Goal: Task Accomplishment & Management: Complete application form

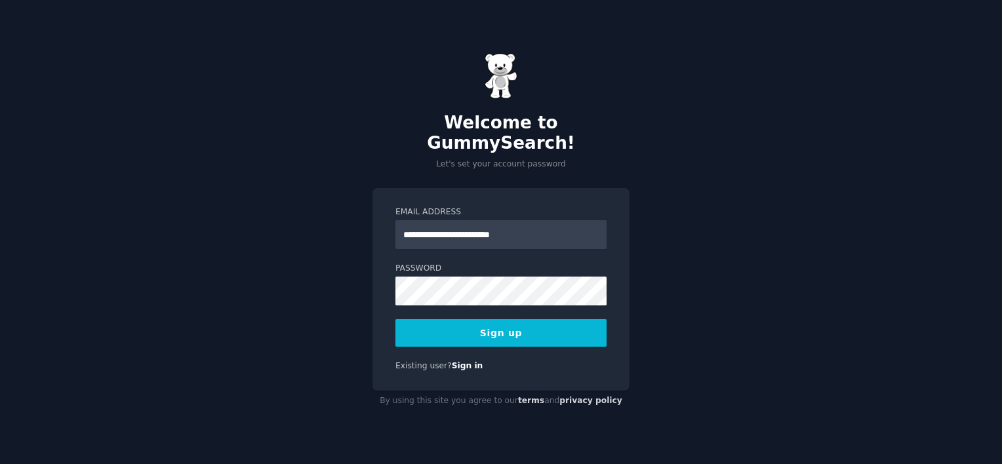
type input "**********"
click at [554, 323] on button "Sign up" at bounding box center [500, 333] width 211 height 28
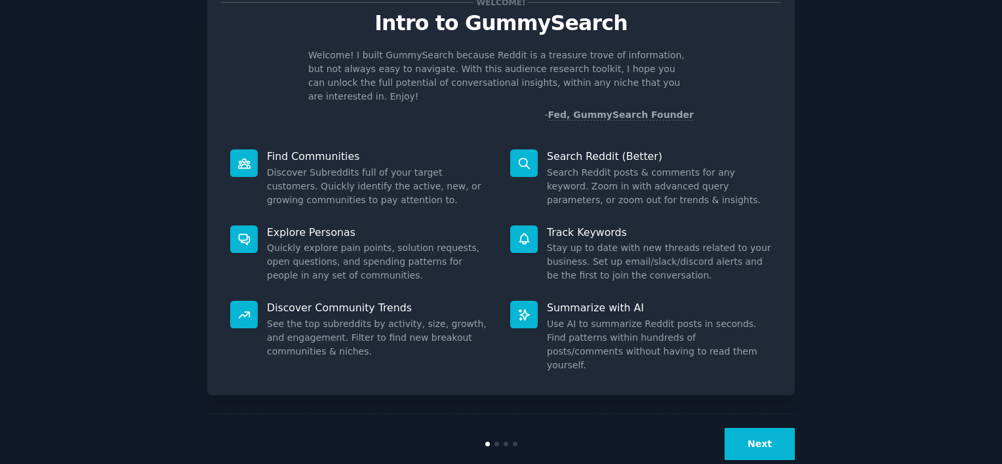
click at [740, 428] on button "Next" at bounding box center [760, 444] width 70 height 32
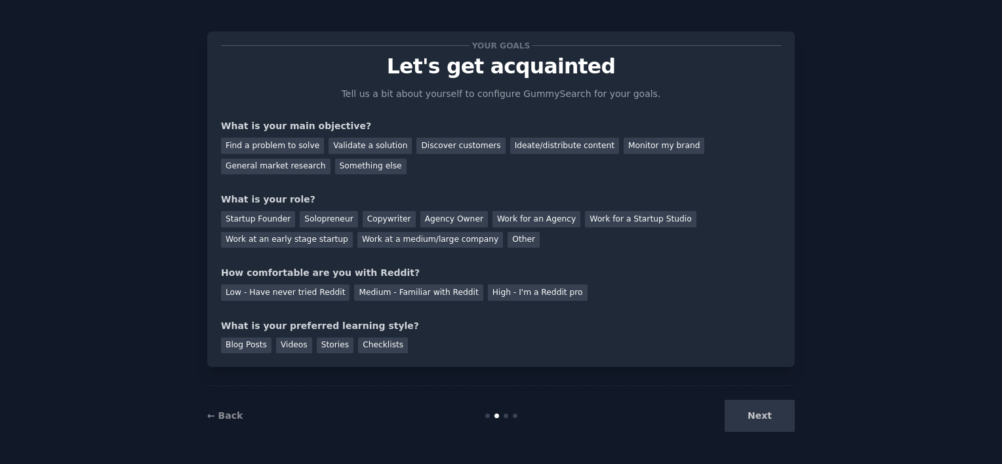
scroll to position [5, 0]
click at [443, 222] on div "Agency Owner" at bounding box center [454, 219] width 68 height 16
click at [354, 294] on div "Medium - Familiar with Reddit" at bounding box center [418, 293] width 129 height 16
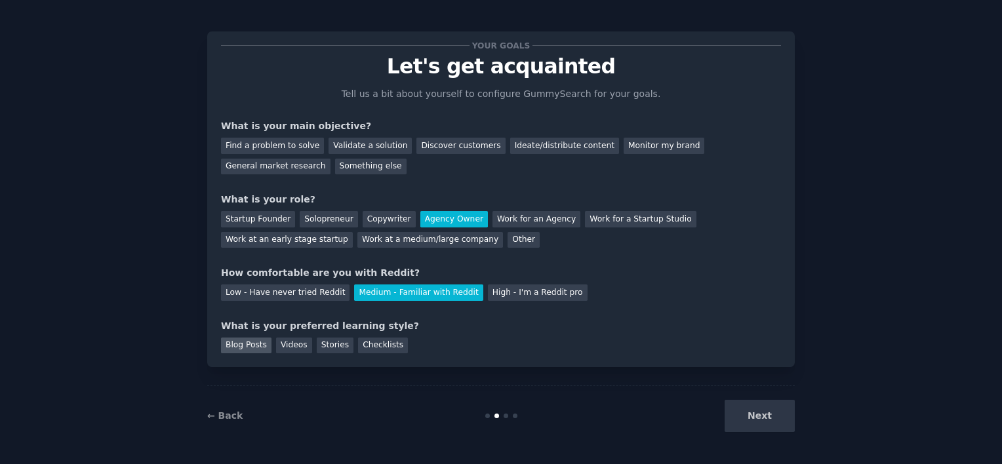
click at [230, 347] on div "Blog Posts" at bounding box center [246, 346] width 50 height 16
click at [317, 342] on div "Stories" at bounding box center [335, 346] width 37 height 16
click at [292, 348] on div "Videos" at bounding box center [294, 346] width 36 height 16
click at [241, 348] on div "Blog Posts" at bounding box center [246, 346] width 50 height 16
click at [769, 420] on div "Next" at bounding box center [697, 416] width 196 height 32
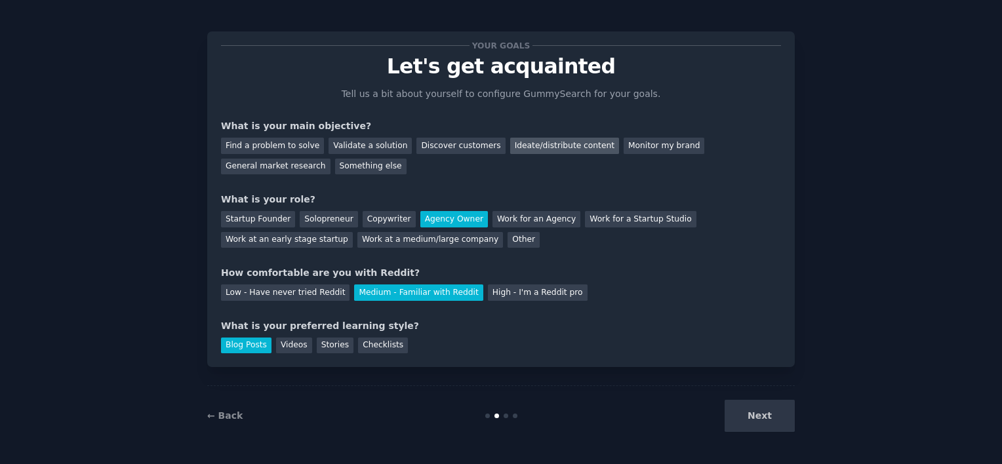
click at [514, 143] on div "Ideate/distribute content" at bounding box center [564, 146] width 109 height 16
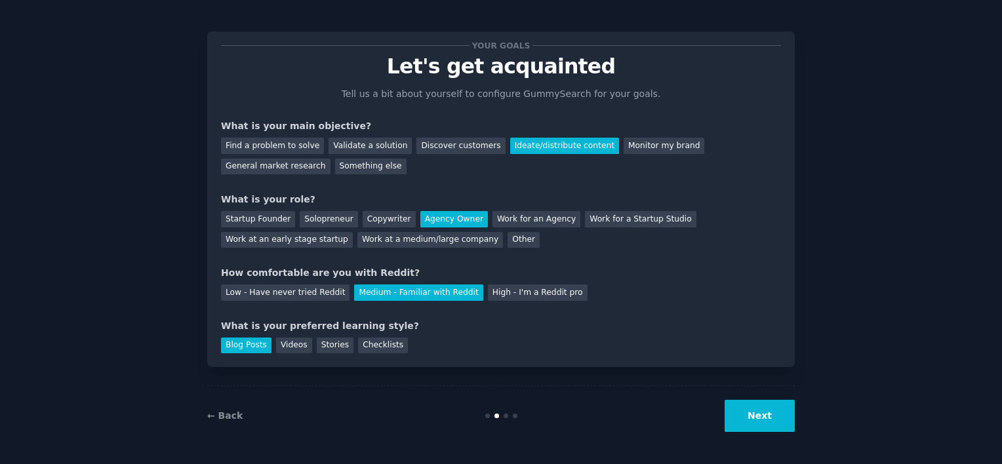
click at [760, 422] on button "Next" at bounding box center [760, 416] width 70 height 32
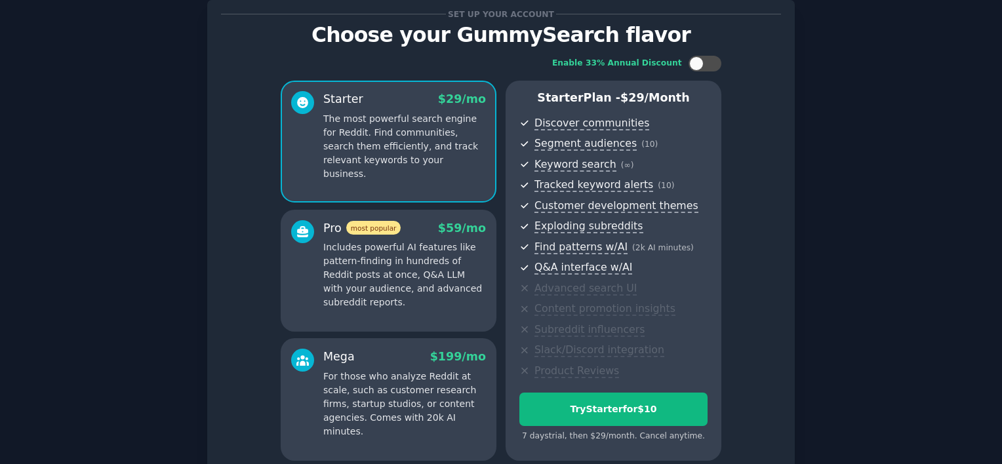
scroll to position [26, 0]
